Goal: Information Seeking & Learning: Learn about a topic

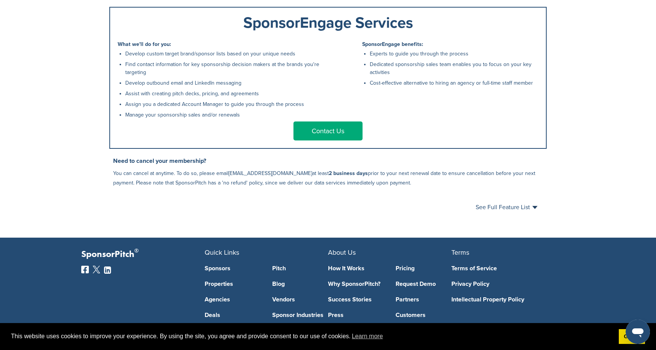
scroll to position [367, 0]
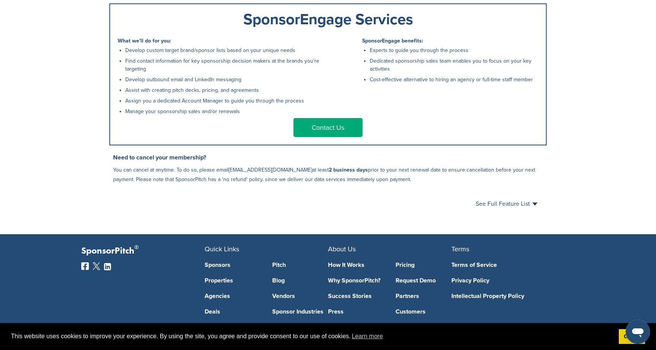
click at [170, 54] on li "Develop custom target brand/sponsor lists based on your unique needs" at bounding box center [224, 50] width 199 height 8
click at [161, 68] on li "Find contact information for key sponsorship decision makers at the brands you'…" at bounding box center [224, 65] width 199 height 16
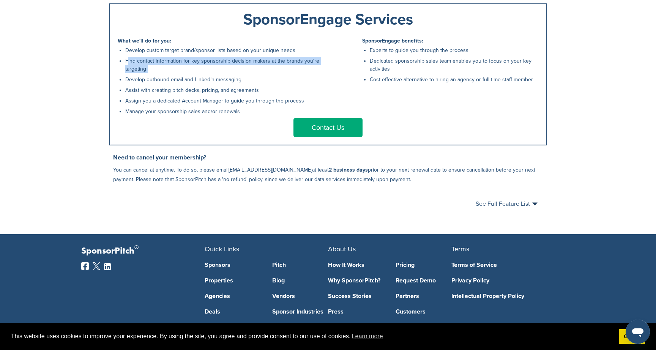
click at [161, 68] on li "Find contact information for key sponsorship decision makers at the brands you'…" at bounding box center [224, 65] width 199 height 16
click at [160, 73] on li "Find contact information for key sponsorship decision makers at the brands you'…" at bounding box center [224, 65] width 199 height 16
click at [160, 88] on ul "Develop custom target brand/sponsor lists based on your unique needs Find conta…" at bounding box center [224, 80] width 199 height 69
click at [163, 83] on li "Develop outbound email and LinkedIn messaging" at bounding box center [224, 80] width 199 height 8
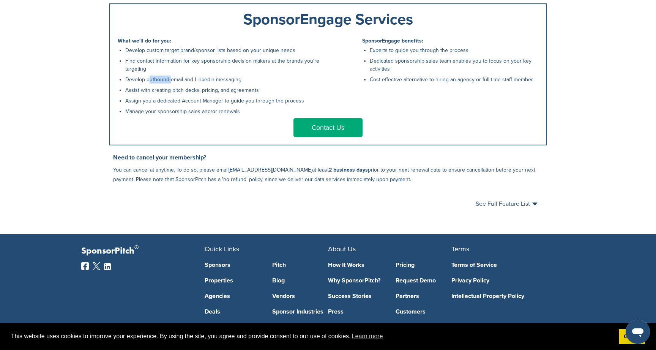
click at [163, 83] on li "Develop outbound email and LinkedIn messaging" at bounding box center [224, 80] width 199 height 8
click at [159, 94] on li "Assist with creating pitch decks, pricing, and agreements" at bounding box center [224, 90] width 199 height 8
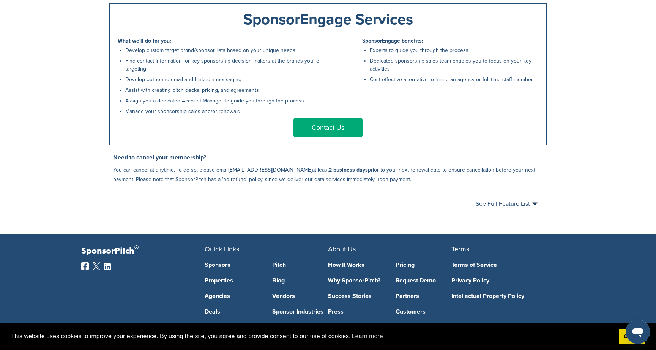
click at [157, 105] on li "Assign you a dedicated Account Manager to guide you through the process" at bounding box center [224, 101] width 199 height 8
click at [154, 113] on li "Manage your sponsorship sales and/or renewals" at bounding box center [224, 111] width 199 height 8
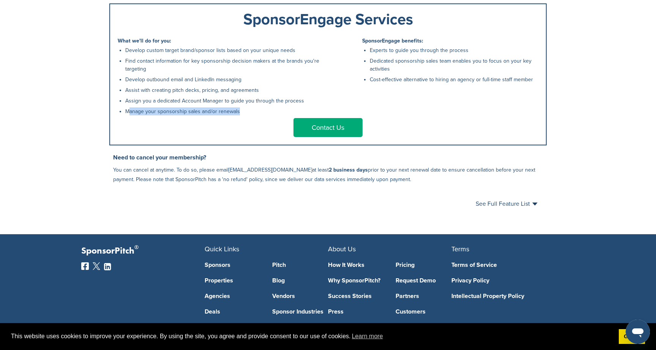
click at [154, 113] on li "Manage your sponsorship sales and/or renewals" at bounding box center [224, 111] width 199 height 8
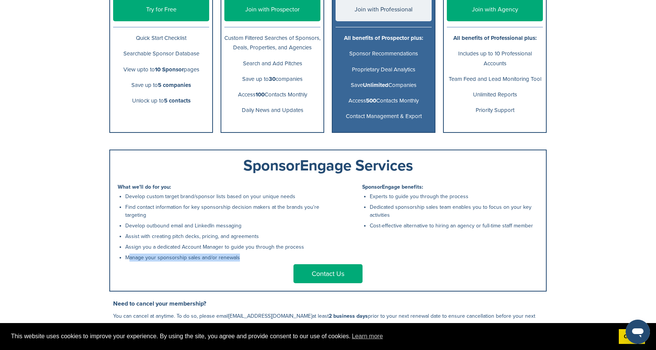
scroll to position [176, 0]
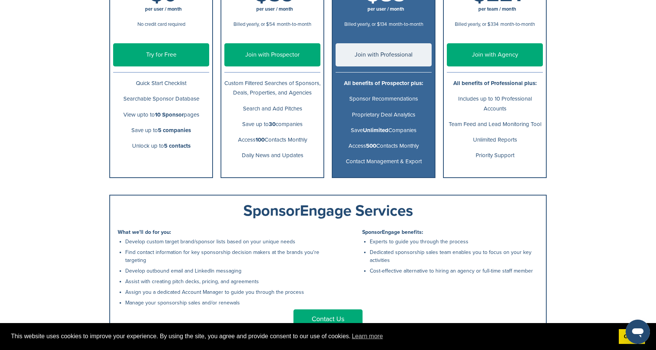
click at [587, 80] on div "SponsorPitch How It Works Pitch Board Success Stories Pricing Help Center Sign …" at bounding box center [328, 124] width 656 height 601
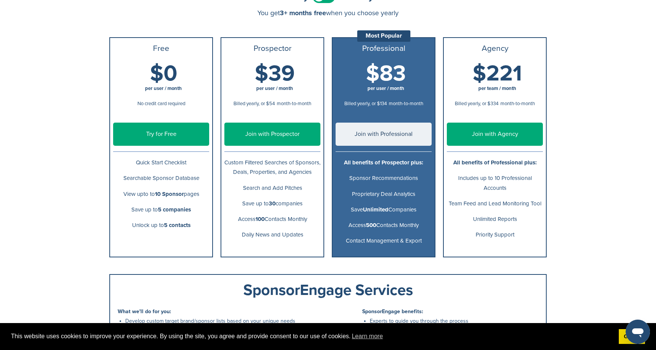
click at [378, 165] on b "All benefits of Prospector plus:" at bounding box center [383, 162] width 79 height 7
click at [601, 78] on div "SponsorPitch How It Works Pitch Board Success Stories Pricing Help Center Sign …" at bounding box center [328, 203] width 656 height 601
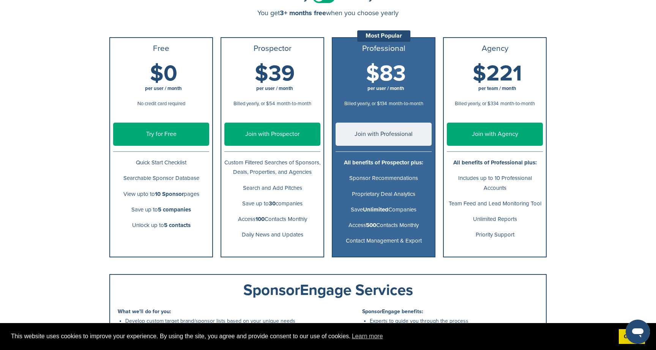
scroll to position [0, 0]
